Goal: Task Accomplishment & Management: Use online tool/utility

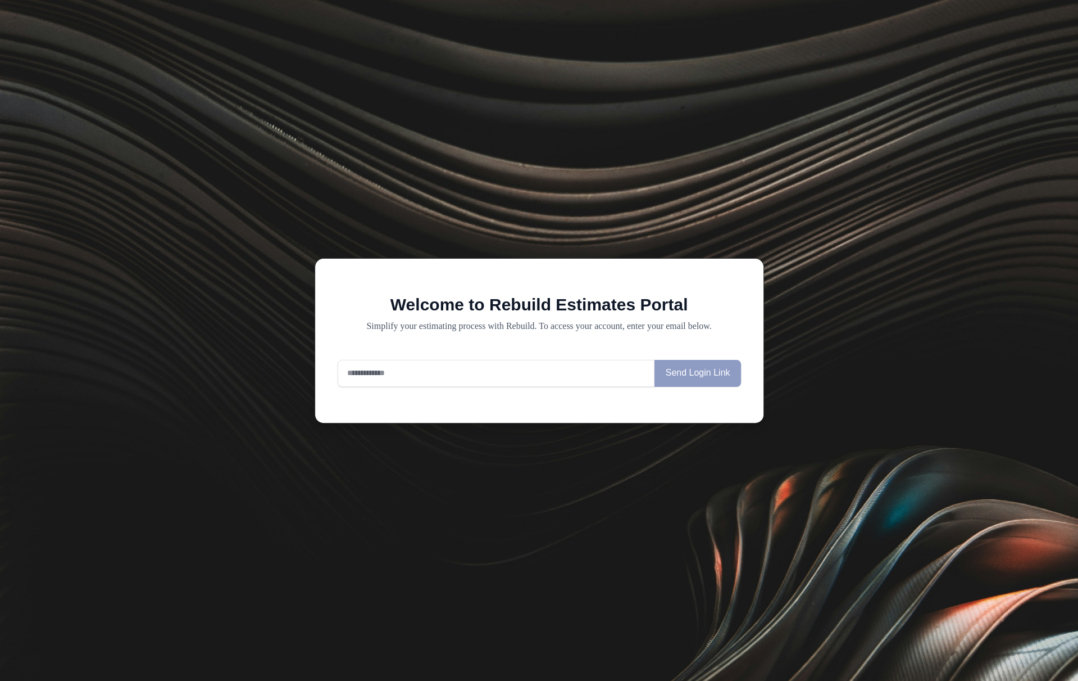
click at [502, 360] on input "email" at bounding box center [497, 373] width 318 height 27
type input "**********"
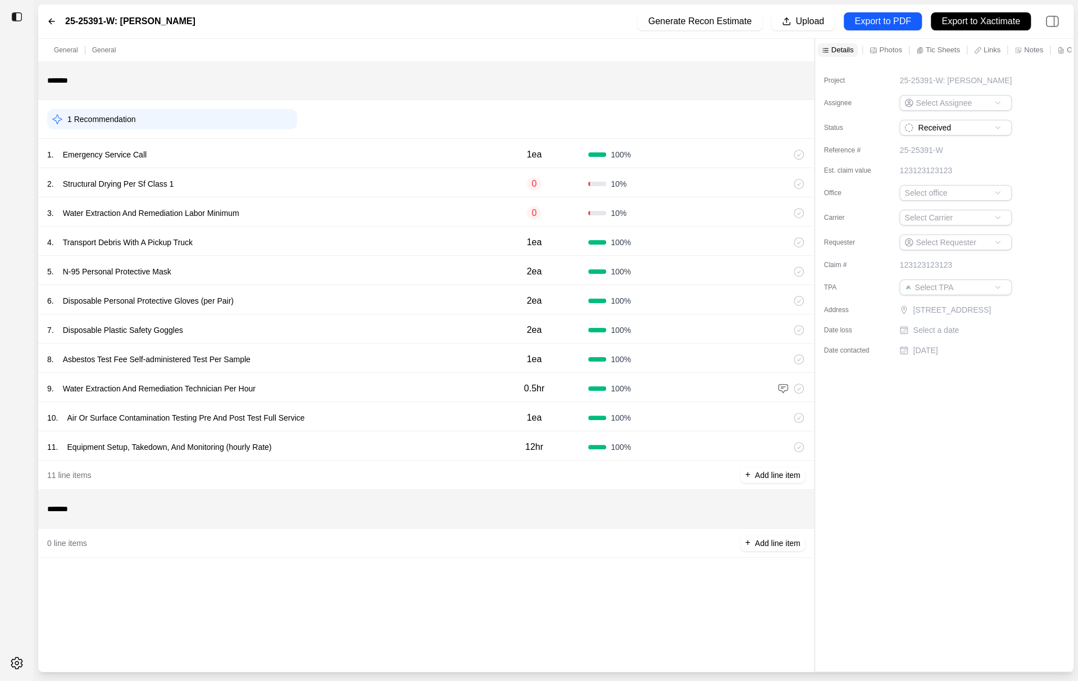
click at [382, 459] on div "11 . Equipment Setup, Takedown, And Monitoring (hourly Rate) 12hr 100 %" at bounding box center [426, 445] width 776 height 29
